Goal: Obtain resource: Download file/media

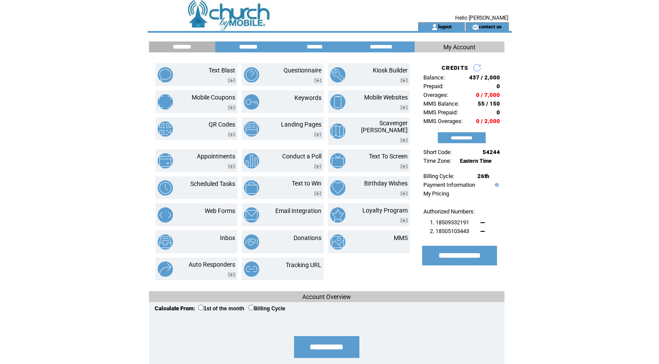
click at [253, 47] on input "********" at bounding box center [248, 46] width 65 height 7
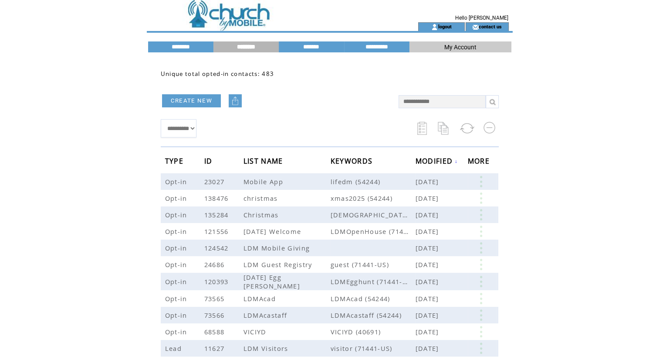
scroll to position [17, 0]
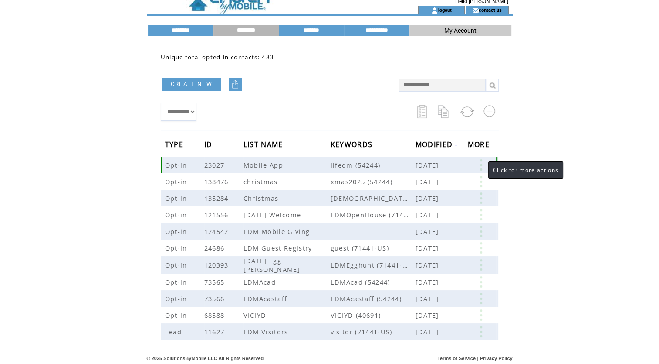
click at [480, 163] on link at bounding box center [481, 164] width 26 height 11
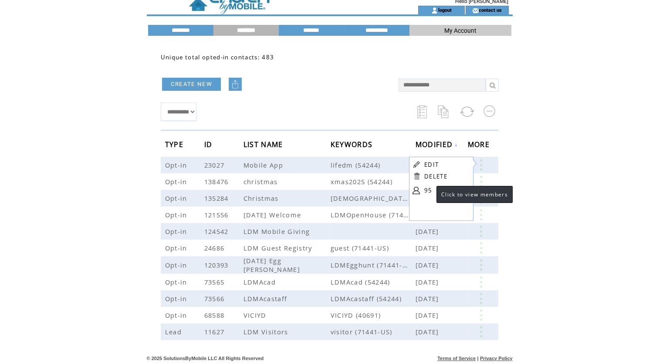
click at [428, 186] on link "95" at bounding box center [447, 190] width 44 height 13
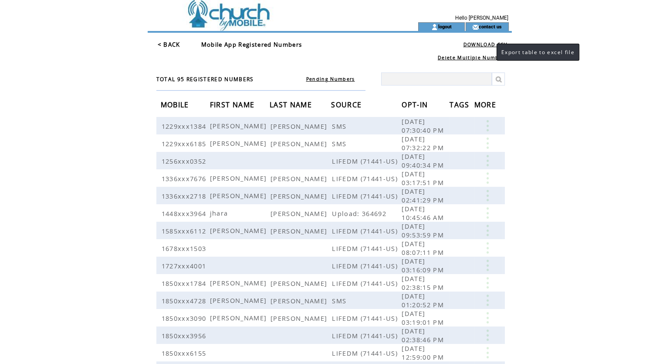
click at [488, 44] on link "DOWNLOAD CSV" at bounding box center [486, 44] width 44 height 6
click at [449, 26] on link "logout" at bounding box center [445, 27] width 14 height 6
